Goal: Check status: Check status

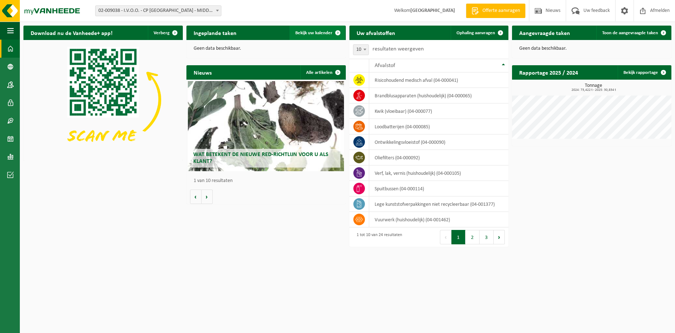
click at [324, 31] on span "Bekijk uw kalender" at bounding box center [313, 33] width 37 height 5
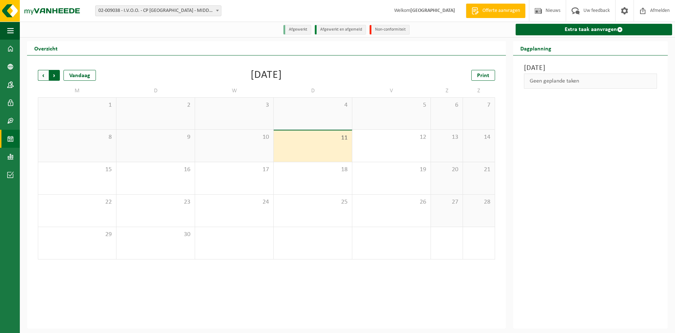
click at [41, 77] on span "Vorige" at bounding box center [43, 75] width 11 height 11
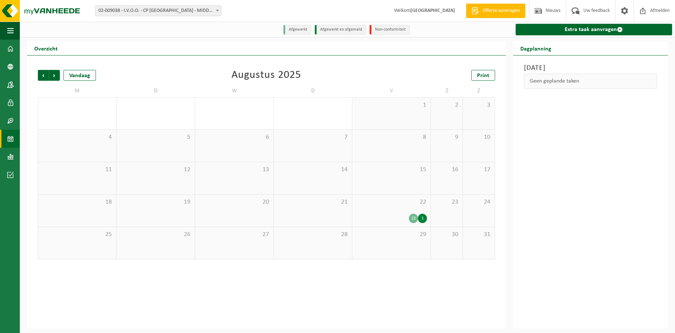
click at [392, 217] on div "12 1" at bounding box center [391, 218] width 71 height 9
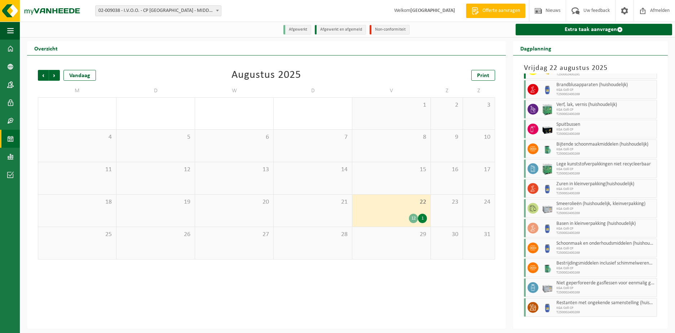
scroll to position [35, 0]
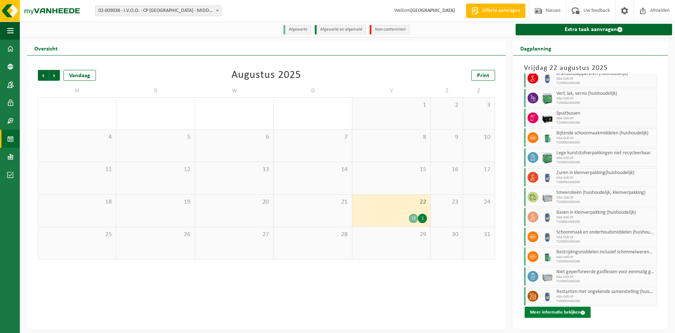
click at [553, 310] on button "Meer informatie bekijken" at bounding box center [557, 313] width 66 height 12
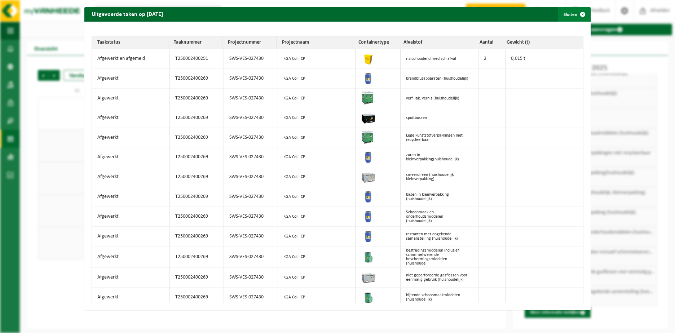
click at [577, 14] on span "button" at bounding box center [582, 14] width 14 height 14
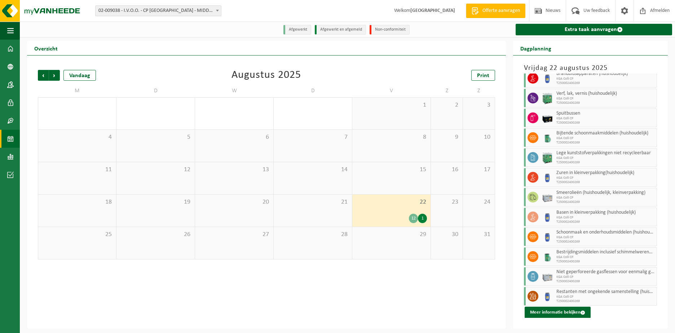
click at [128, 67] on div "Vorige Volgende Vandaag Augustus 2025 Print M D W D V Z Z 28 29 30 31 16 1 2 3 …" at bounding box center [266, 165] width 464 height 204
